Goal: Task Accomplishment & Management: Use online tool/utility

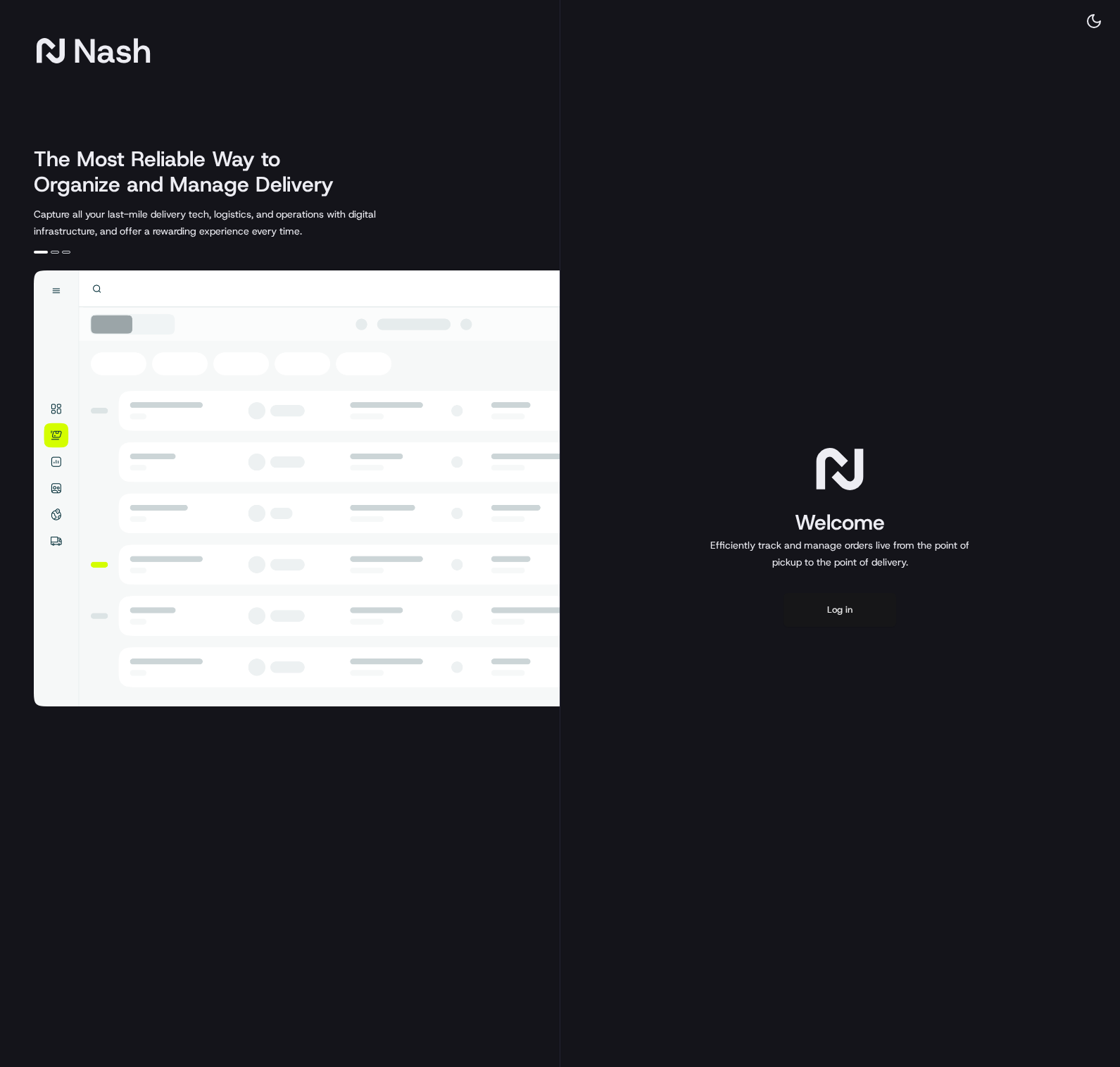
click at [832, 603] on button "Log in" at bounding box center [839, 610] width 113 height 34
